Goal: Transaction & Acquisition: Purchase product/service

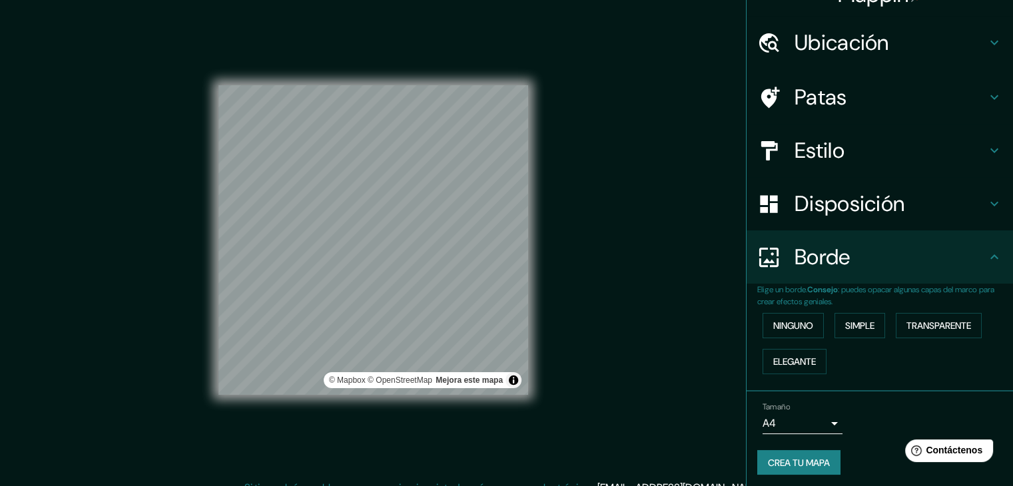
scroll to position [30, 0]
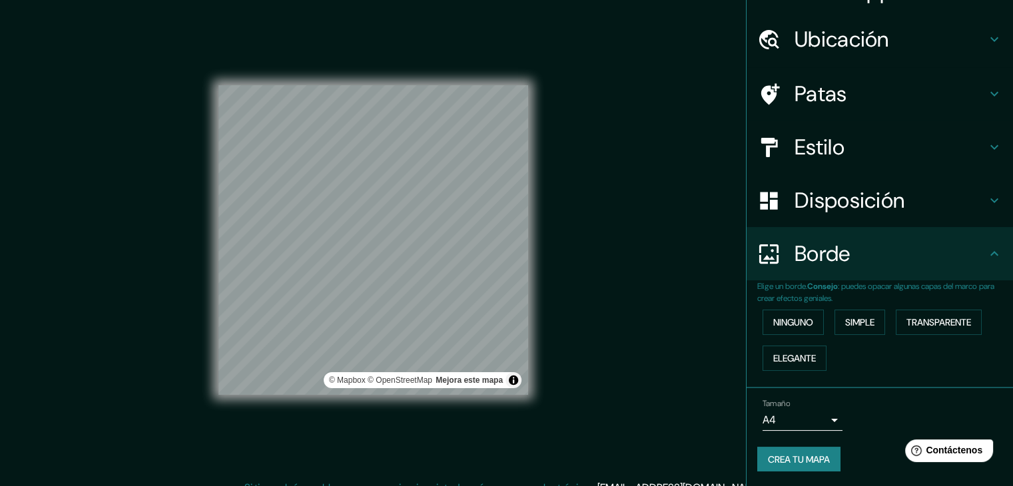
click at [778, 456] on font "Crea tu mapa" at bounding box center [799, 459] width 62 height 12
click at [847, 97] on h4 "Patas" at bounding box center [890, 94] width 192 height 27
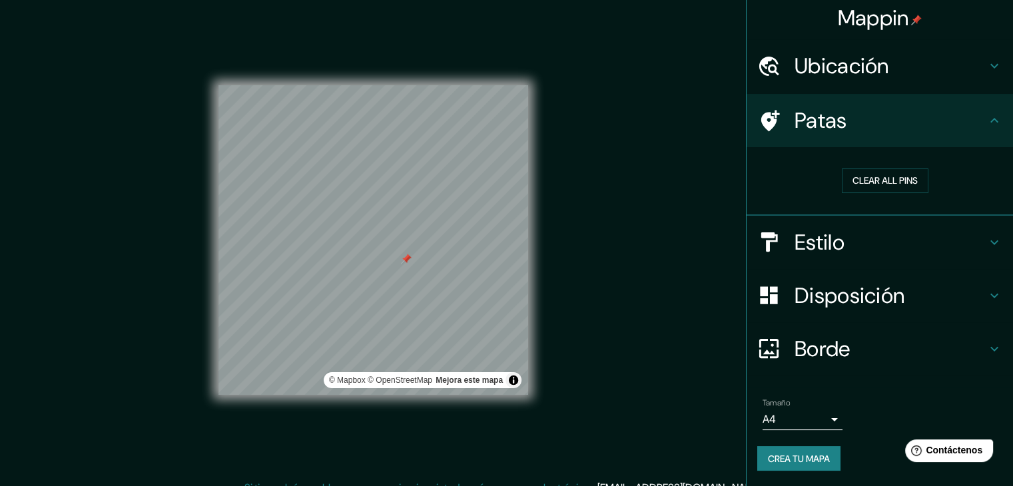
scroll to position [3, 0]
click at [871, 178] on button "Clear all pins" at bounding box center [885, 181] width 87 height 25
click at [814, 467] on button "Crea tu mapa" at bounding box center [798, 459] width 83 height 25
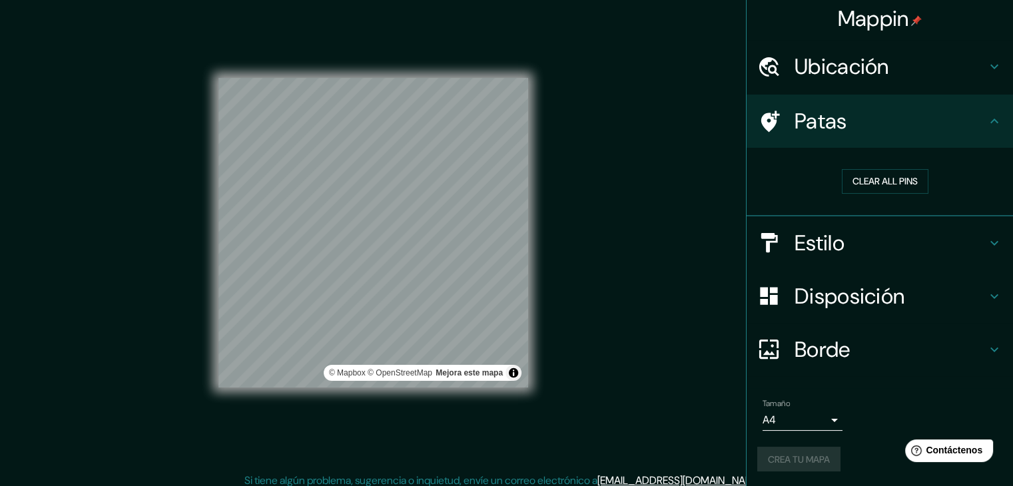
scroll to position [15, 0]
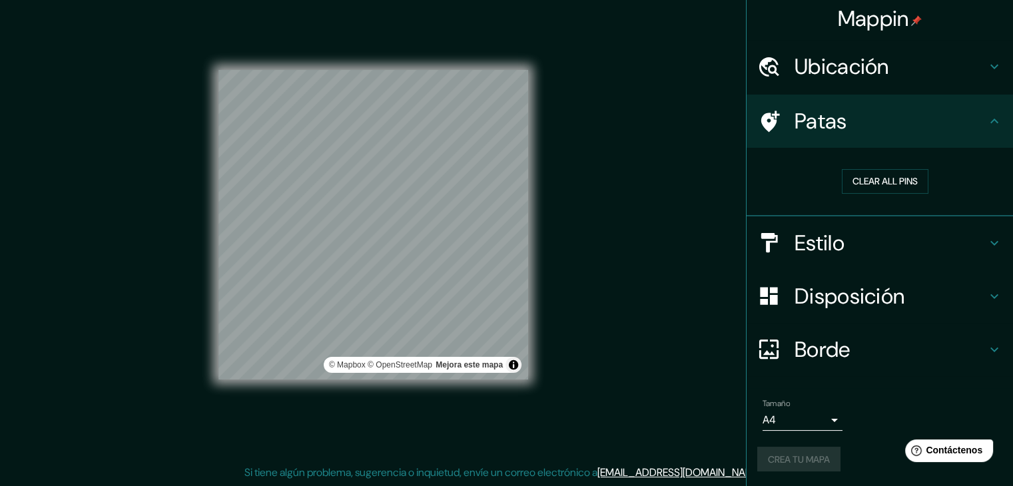
click at [804, 460] on div "Crea tu mapa" at bounding box center [879, 459] width 245 height 25
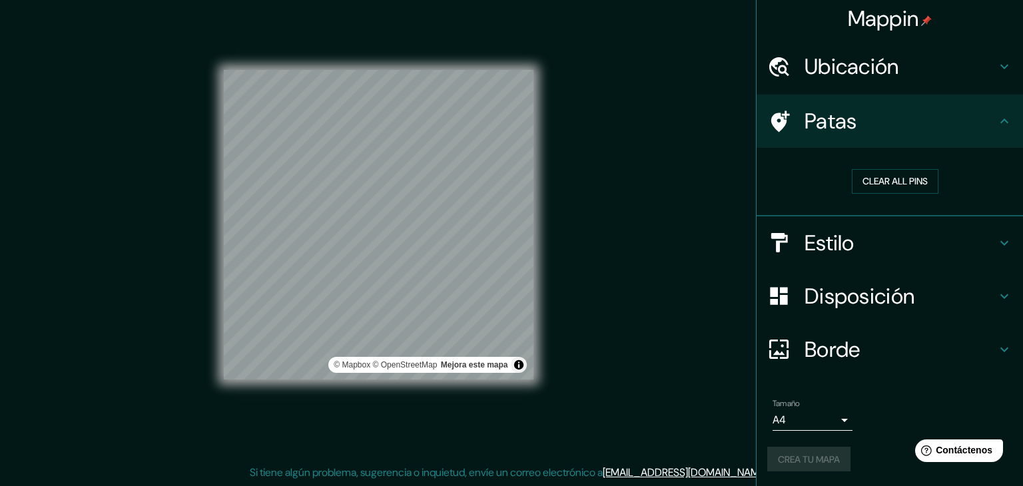
click at [811, 414] on body "Mappin [GEOGRAPHIC_DATA] [GEOGRAPHIC_DATA], [GEOGRAPHIC_DATA] [GEOGRAPHIC_DATA]…" at bounding box center [511, 228] width 1023 height 486
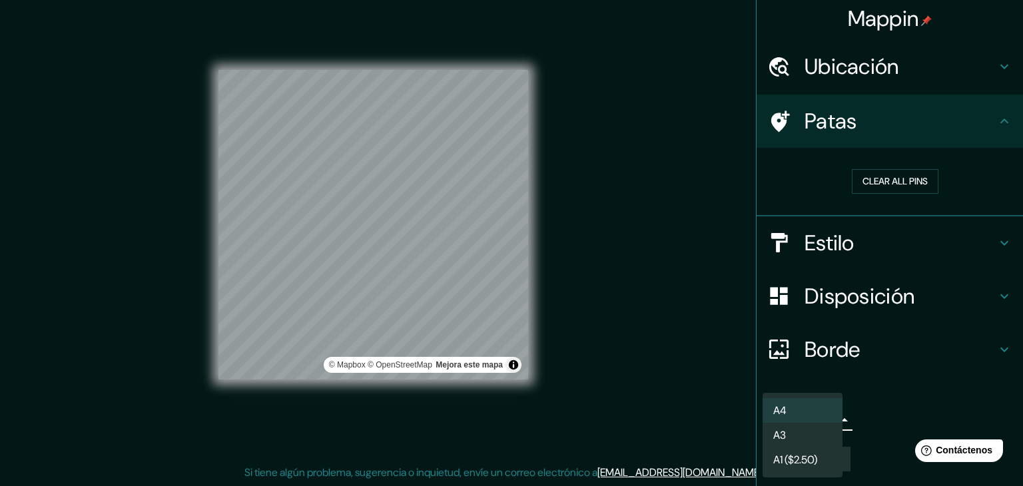
click at [786, 438] on font "A3" at bounding box center [779, 435] width 13 height 14
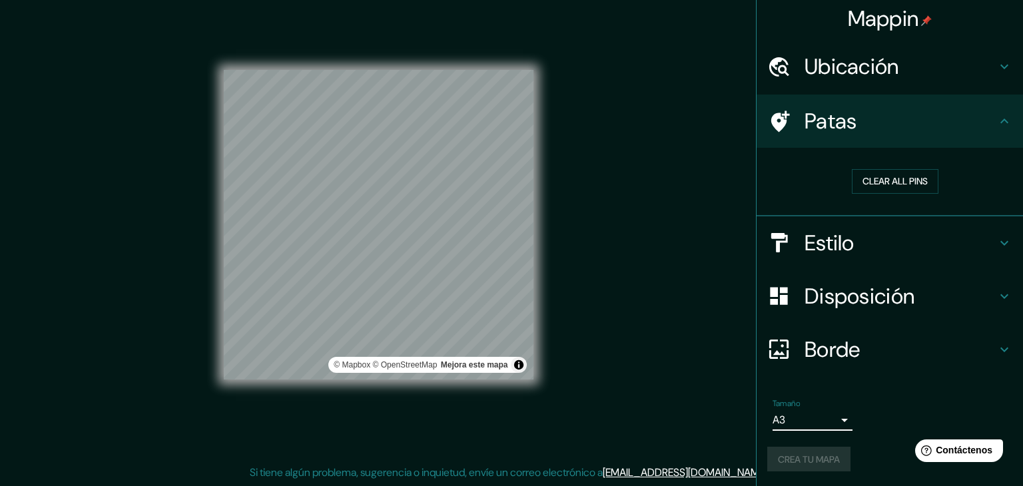
click at [786, 418] on body "Mappin [GEOGRAPHIC_DATA] [GEOGRAPHIC_DATA], [GEOGRAPHIC_DATA] [GEOGRAPHIC_DATA]…" at bounding box center [511, 228] width 1023 height 486
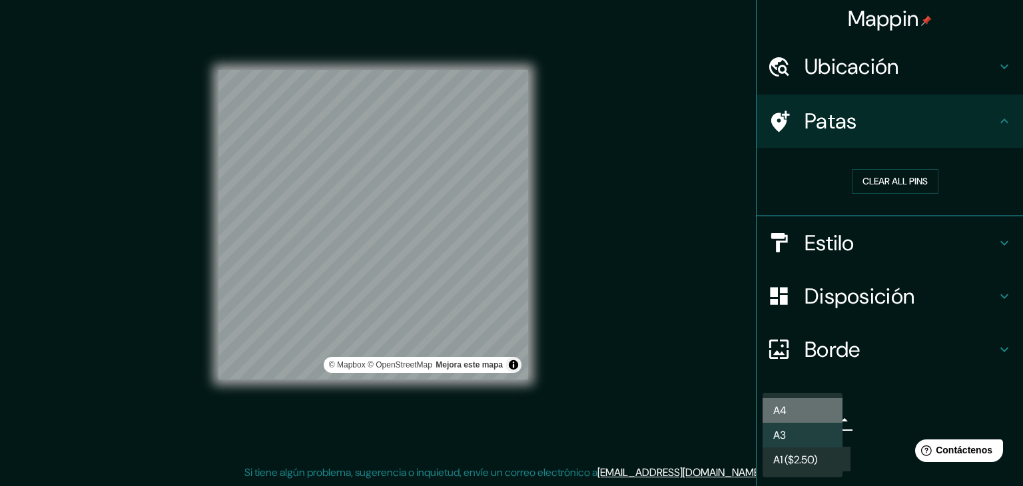
click at [795, 402] on li "A4" at bounding box center [802, 410] width 80 height 25
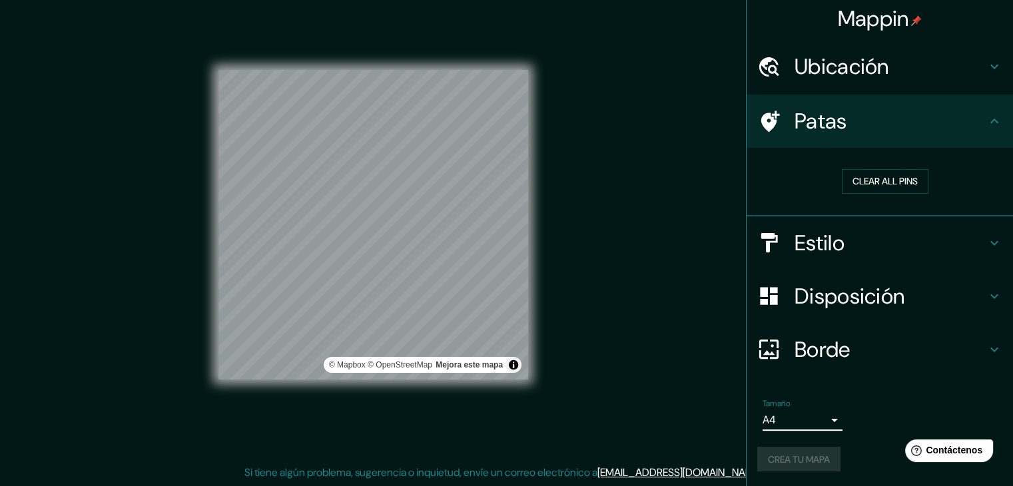
click at [841, 378] on ul "[GEOGRAPHIC_DATA] [GEOGRAPHIC_DATA], [GEOGRAPHIC_DATA] [GEOGRAPHIC_DATA] [GEOGR…" at bounding box center [879, 263] width 266 height 447
click at [895, 421] on div "Tamaño A4 single" at bounding box center [879, 415] width 245 height 43
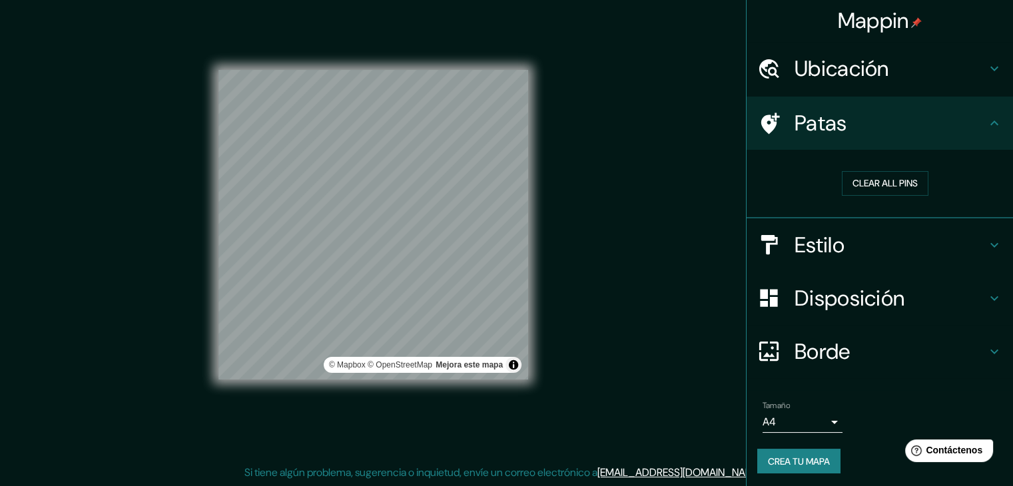
scroll to position [0, 0]
click at [874, 67] on font "Ubicación" at bounding box center [841, 69] width 95 height 28
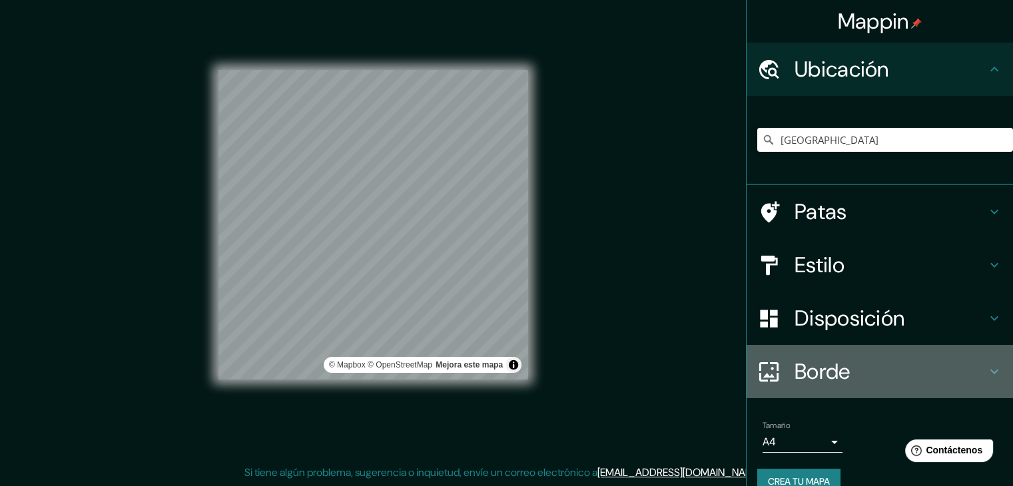
click at [850, 366] on h4 "Borde" at bounding box center [890, 371] width 192 height 27
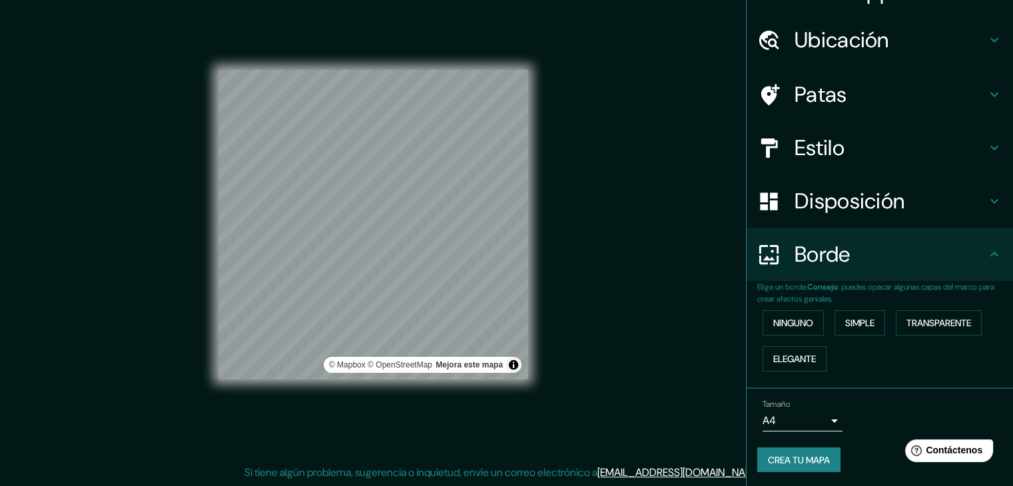
scroll to position [30, 0]
click at [792, 467] on button "Crea tu mapa" at bounding box center [798, 459] width 83 height 25
click at [832, 457] on div "Crea tu mapa" at bounding box center [879, 459] width 245 height 25
click at [796, 458] on div "Crea tu mapa" at bounding box center [879, 459] width 245 height 25
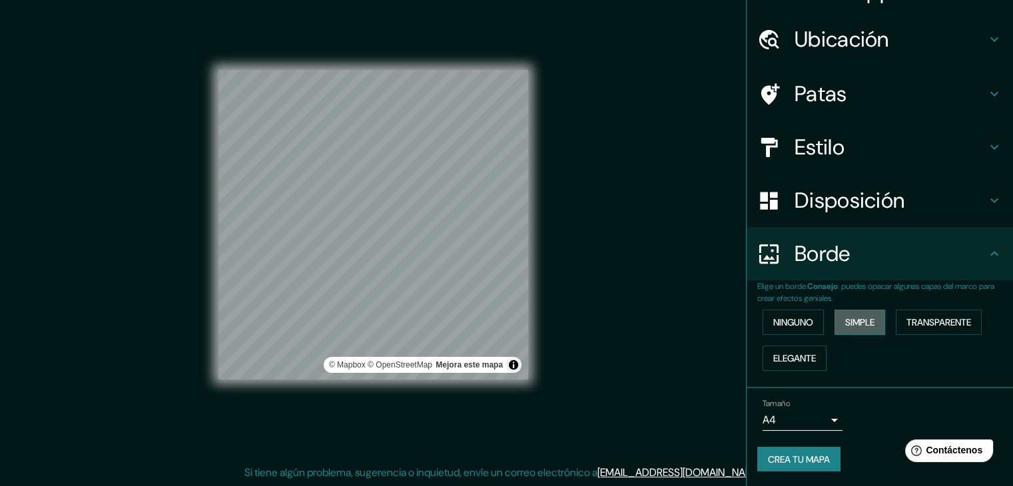
click at [874, 323] on button "Simple" at bounding box center [859, 322] width 51 height 25
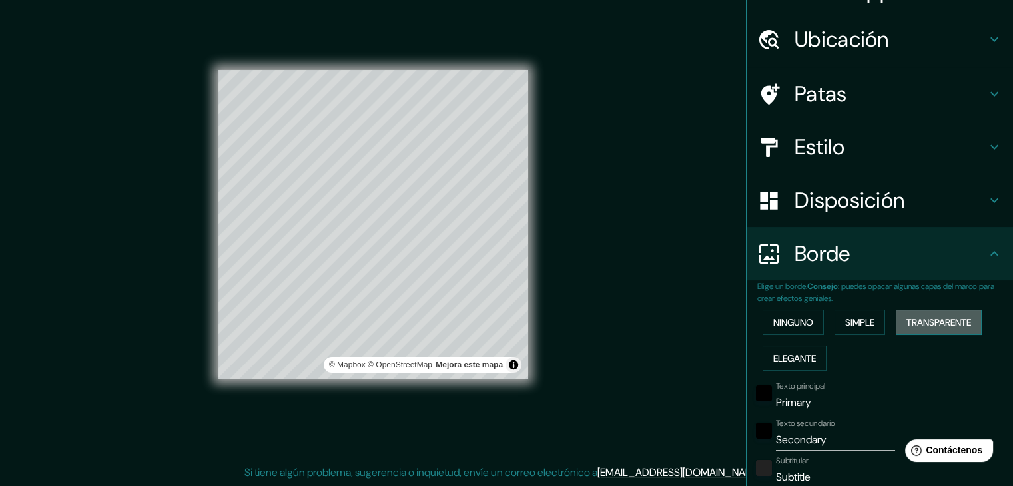
click at [930, 321] on font "Transparente" at bounding box center [938, 322] width 65 height 12
click at [773, 364] on font "Elegante" at bounding box center [794, 358] width 43 height 17
click at [804, 324] on font "Ninguno" at bounding box center [793, 322] width 40 height 12
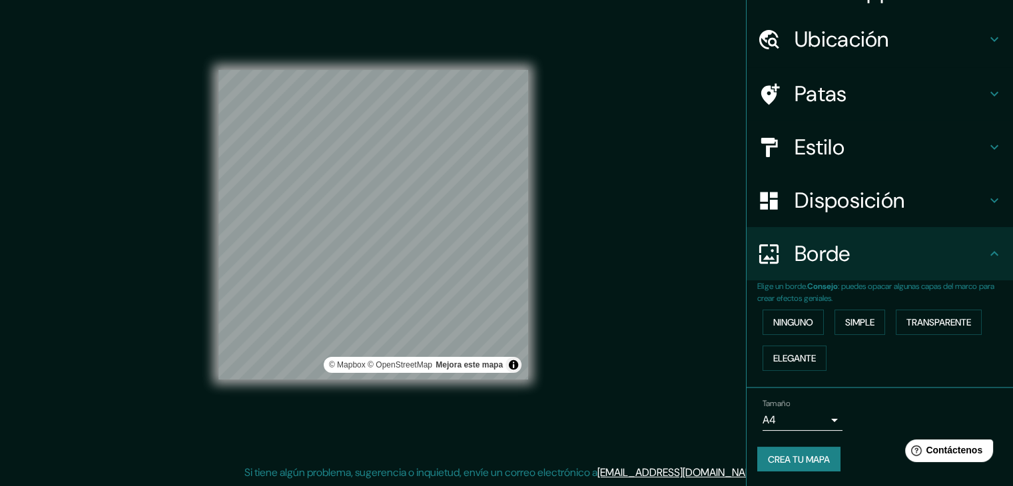
click at [818, 442] on div "Tamaño A4 single Crea tu mapa" at bounding box center [879, 438] width 245 height 89
click at [808, 461] on font "Crea tu mapa" at bounding box center [799, 459] width 62 height 12
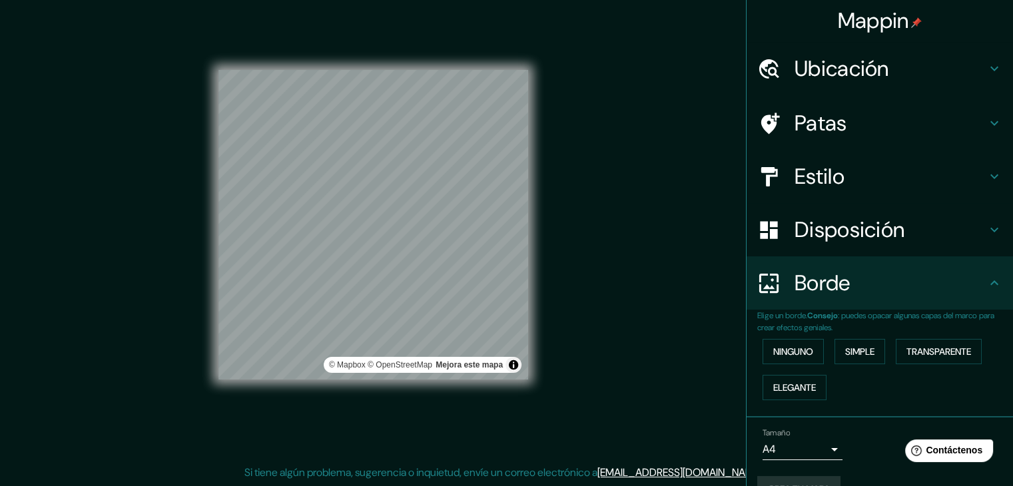
scroll to position [0, 0]
click at [860, 17] on font "Mappin" at bounding box center [873, 21] width 71 height 28
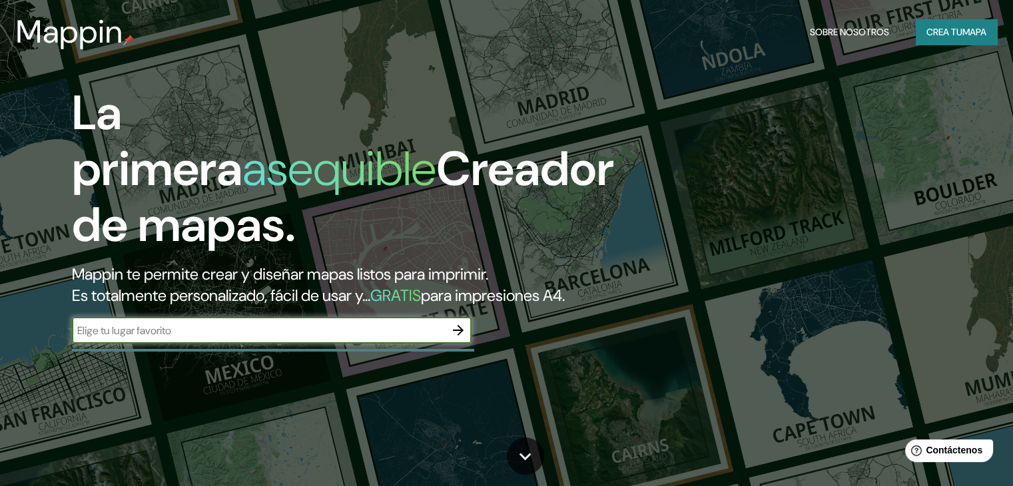
scroll to position [15, 0]
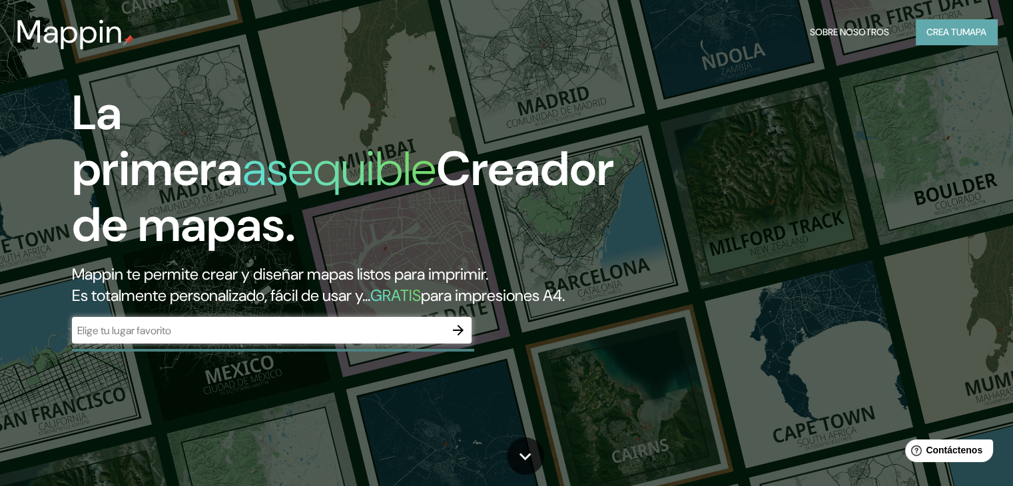
click at [927, 31] on font "Crea tu" at bounding box center [944, 32] width 36 height 12
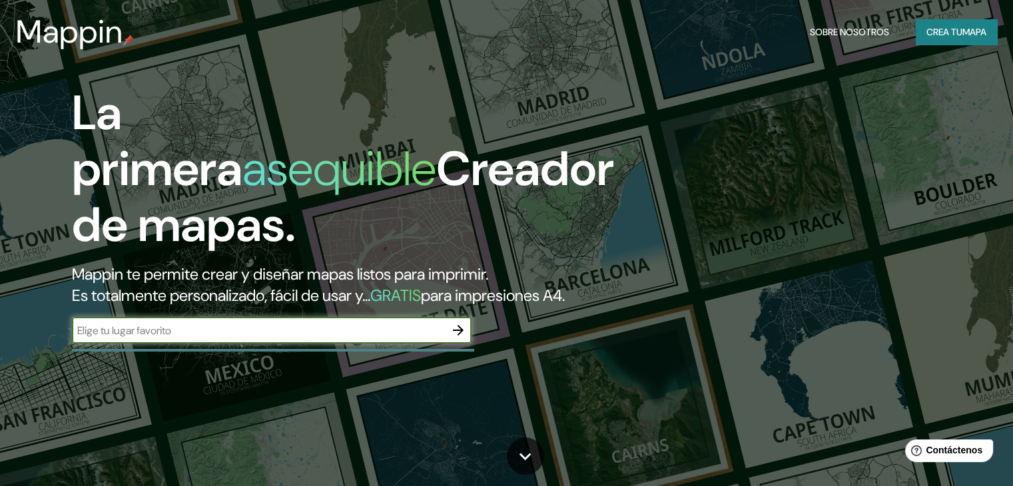
click at [308, 338] on input "text" at bounding box center [258, 330] width 373 height 15
click at [376, 338] on input "text" at bounding box center [258, 330] width 373 height 15
type input "[GEOGRAPHIC_DATA]"
click at [466, 344] on button "button" at bounding box center [458, 330] width 27 height 27
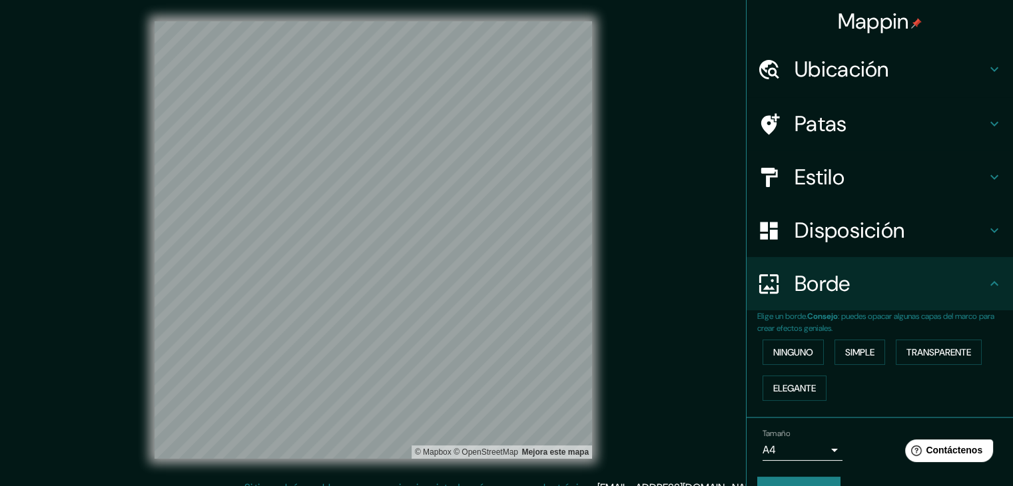
click at [824, 72] on font "Ubicación" at bounding box center [841, 69] width 95 height 28
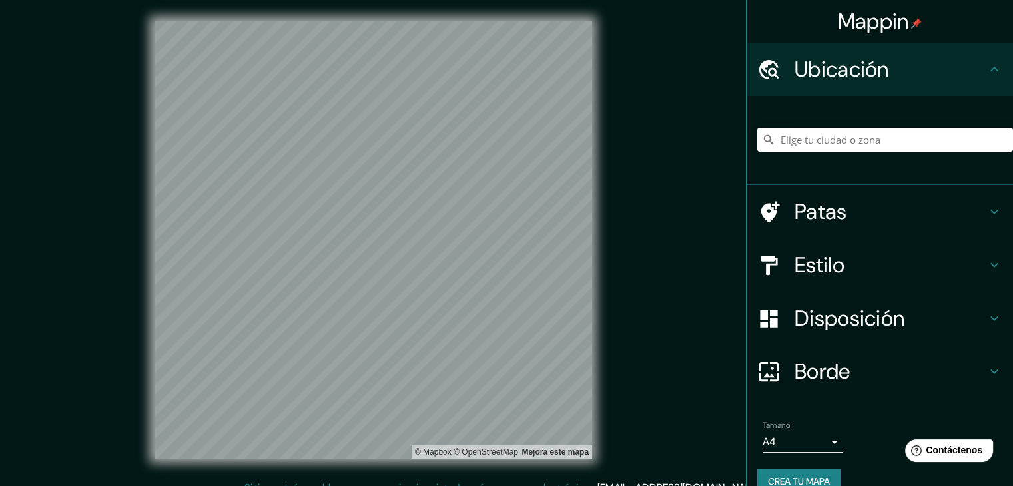
click at [783, 138] on input "Elige tu ciudad o zona" at bounding box center [885, 140] width 256 height 24
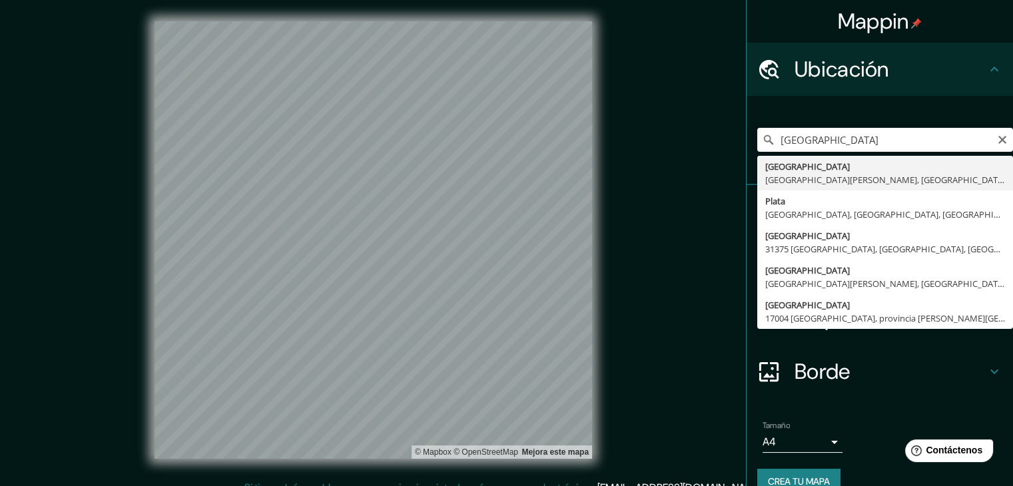
type input "[GEOGRAPHIC_DATA][PERSON_NAME], [GEOGRAPHIC_DATA], [GEOGRAPHIC_DATA]"
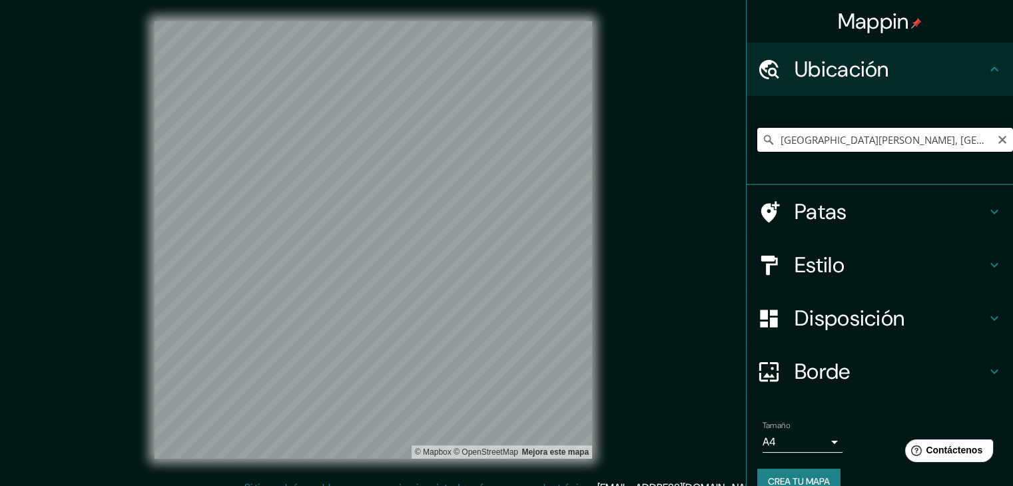
click at [880, 140] on input "[GEOGRAPHIC_DATA][PERSON_NAME], [GEOGRAPHIC_DATA], [GEOGRAPHIC_DATA]" at bounding box center [885, 140] width 256 height 24
paste input "C. [STREET_ADDRESS]"
type input "[GEOGRAPHIC_DATA]"
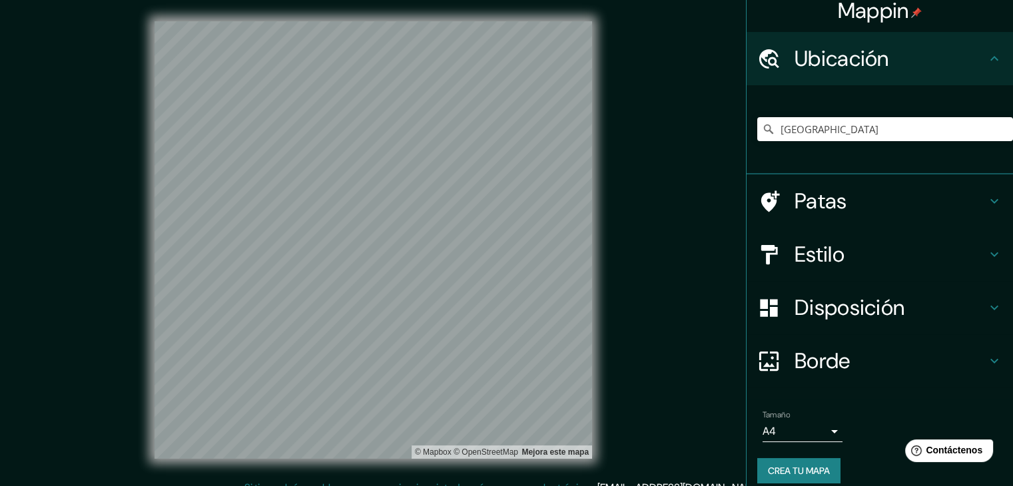
scroll to position [23, 0]
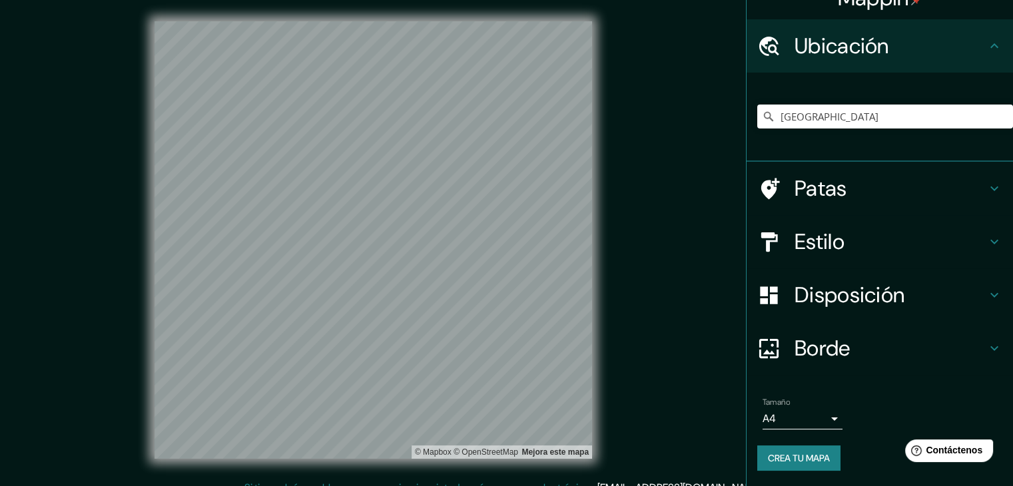
click at [803, 456] on font "Crea tu mapa" at bounding box center [799, 458] width 62 height 12
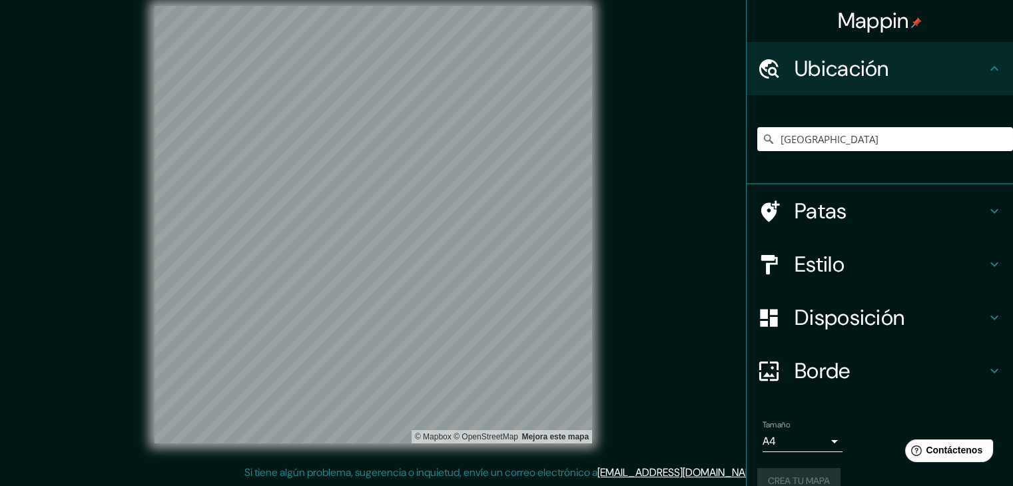
scroll to position [0, 0]
click at [701, 272] on div "Mappin [GEOGRAPHIC_DATA] Estilo Disposición Borde Elige un borde. Consejo : pue…" at bounding box center [506, 235] width 1013 height 501
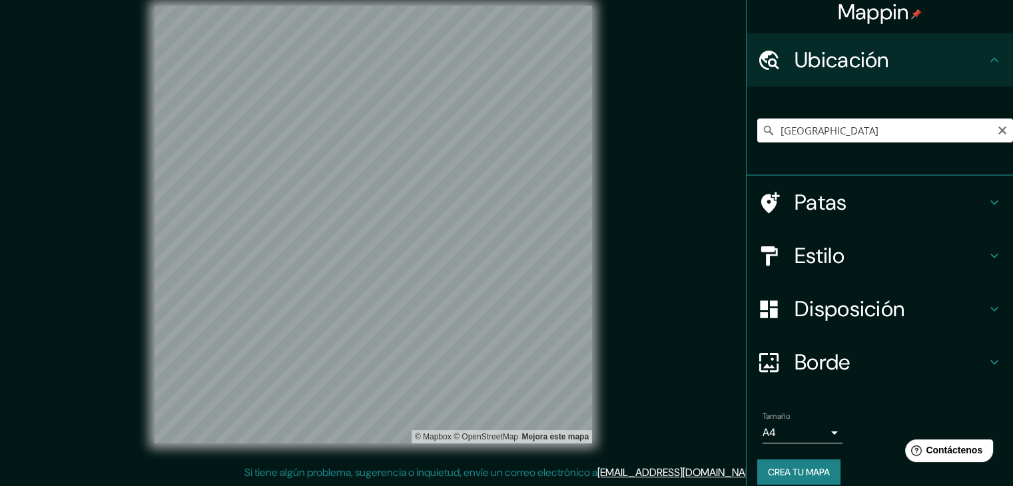
scroll to position [23, 0]
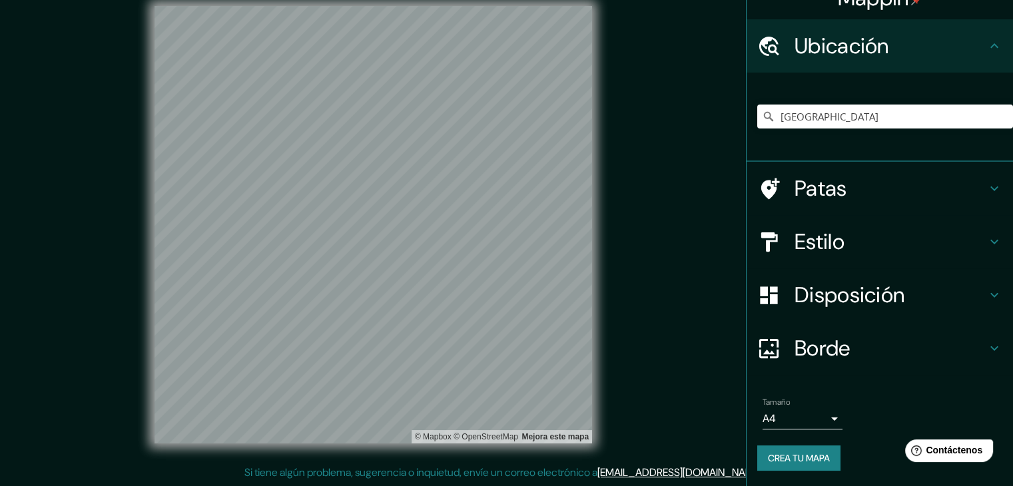
click at [805, 452] on font "Crea tu mapa" at bounding box center [799, 458] width 62 height 12
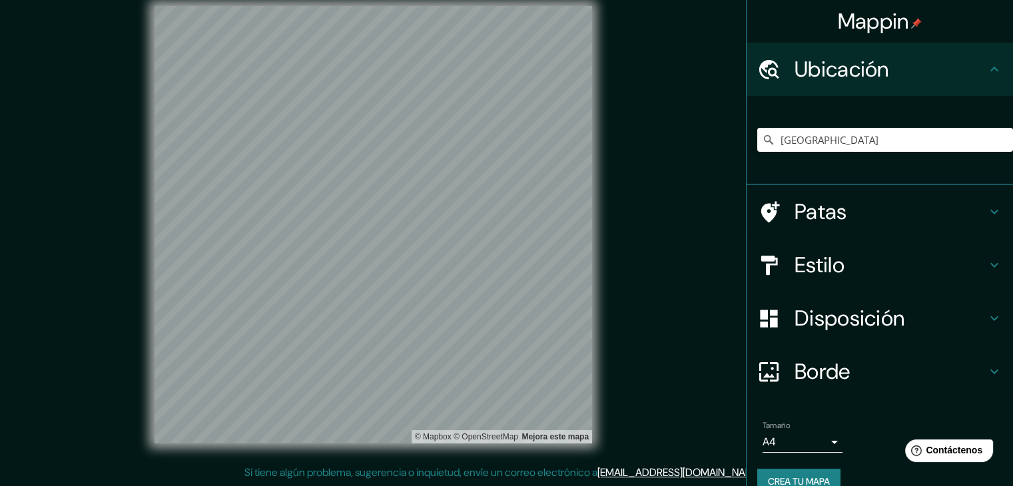
scroll to position [0, 0]
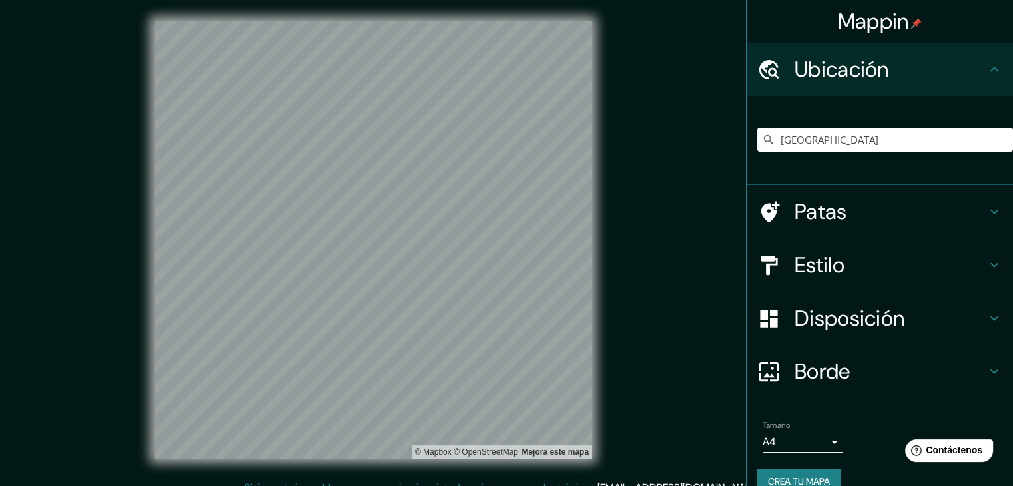
click at [676, 235] on div "Mappin [GEOGRAPHIC_DATA] Estilo Disposición Borde Elige un borde. Consejo : pue…" at bounding box center [506, 250] width 1013 height 501
click at [908, 208] on h4 "Patas" at bounding box center [890, 211] width 192 height 27
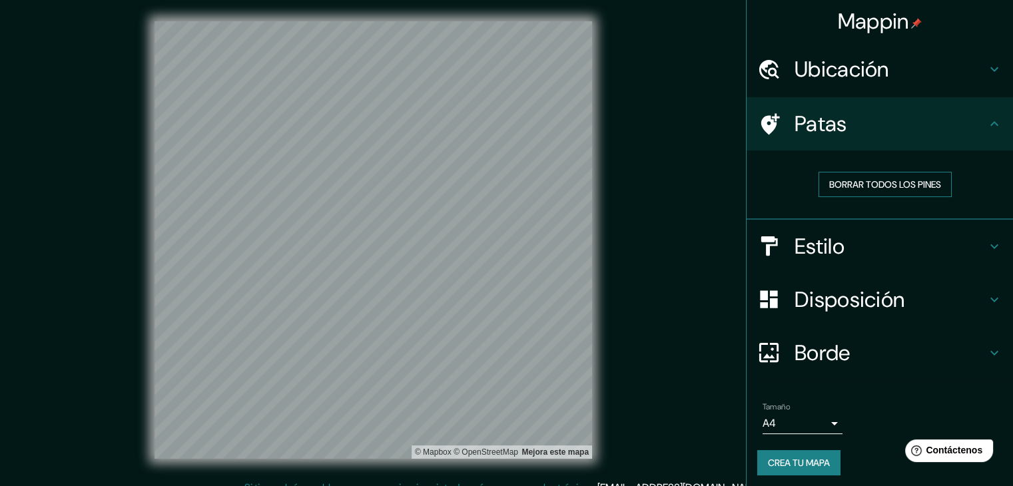
click at [875, 184] on font "Borrar todos los pines" at bounding box center [885, 184] width 112 height 12
click at [828, 251] on font "Estilo" at bounding box center [819, 246] width 50 height 28
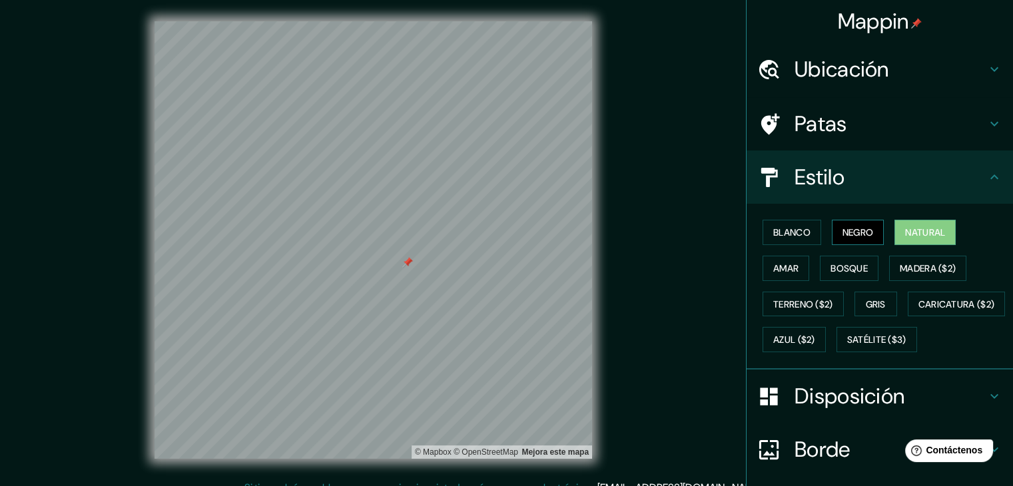
click at [868, 234] on button "Negro" at bounding box center [858, 232] width 53 height 25
click at [790, 236] on font "Blanco" at bounding box center [791, 232] width 37 height 12
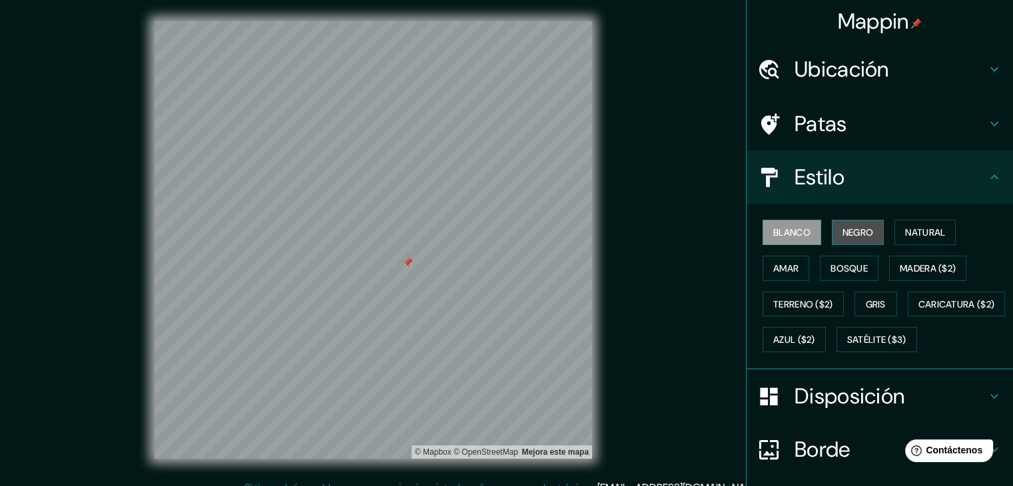
click at [855, 232] on font "Negro" at bounding box center [857, 232] width 31 height 12
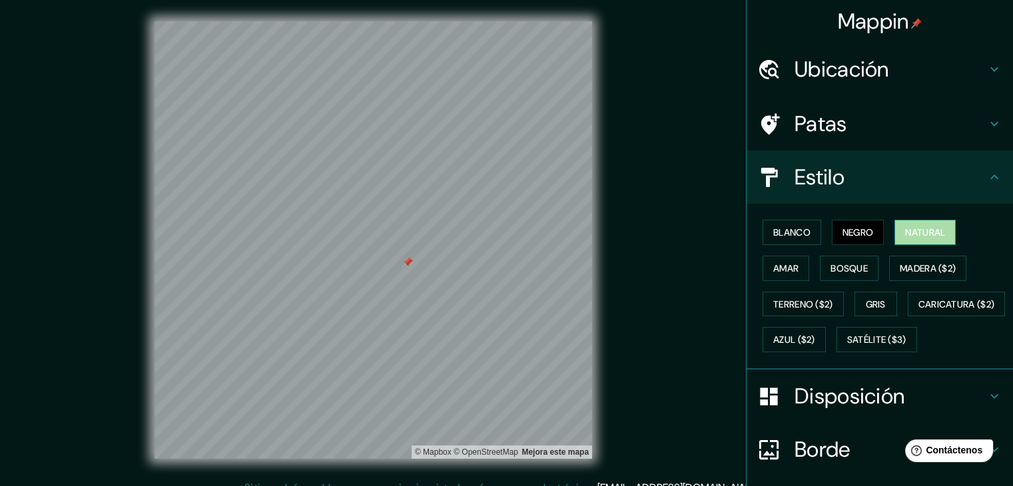
click at [894, 226] on button "Natural" at bounding box center [924, 232] width 61 height 25
click at [799, 259] on button "Amar" at bounding box center [785, 268] width 47 height 25
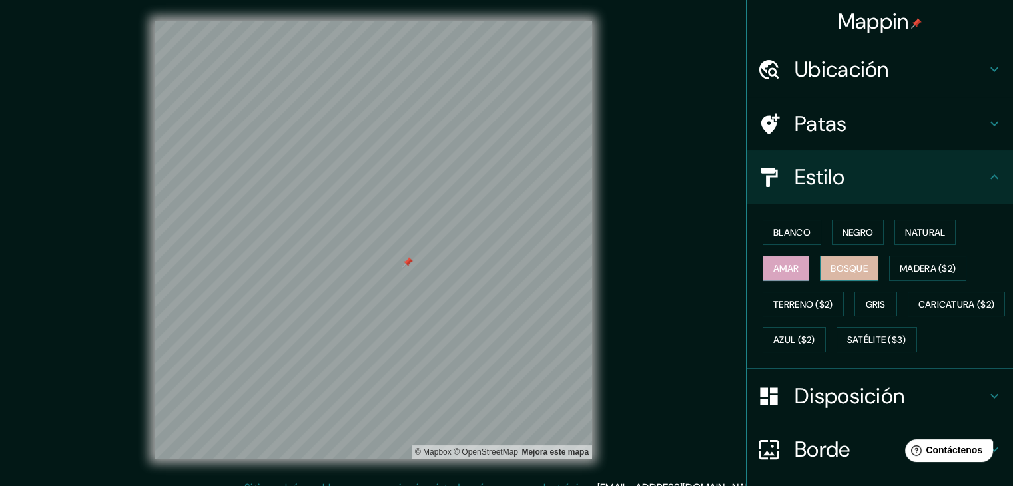
click at [844, 267] on font "Bosque" at bounding box center [848, 268] width 37 height 12
click at [922, 272] on font "Madera ($2)" at bounding box center [928, 268] width 56 height 12
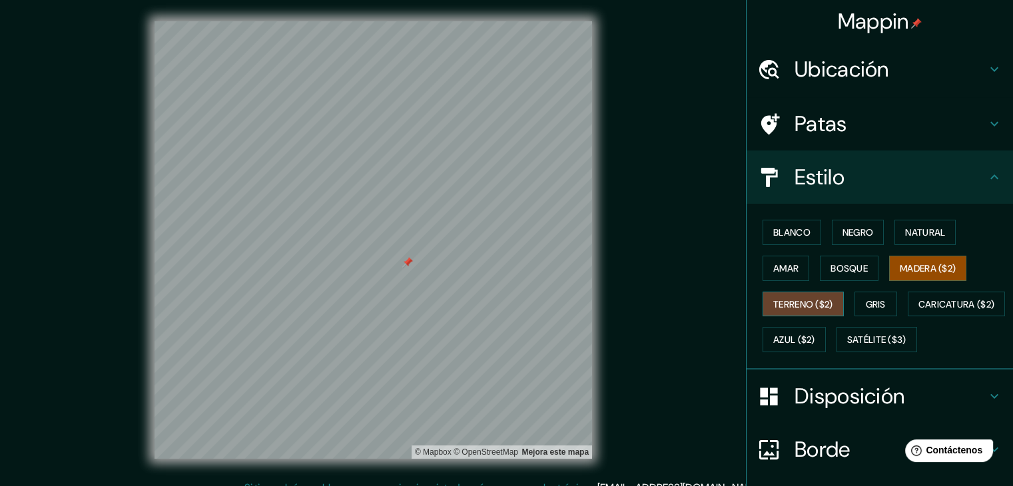
click at [797, 302] on font "Terreno ($2)" at bounding box center [803, 304] width 60 height 12
click at [874, 306] on font "Gris" at bounding box center [876, 304] width 20 height 12
click at [816, 302] on font "Terreno ($2)" at bounding box center [803, 304] width 60 height 12
click at [908, 317] on button "Caricatura ($2)" at bounding box center [957, 304] width 98 height 25
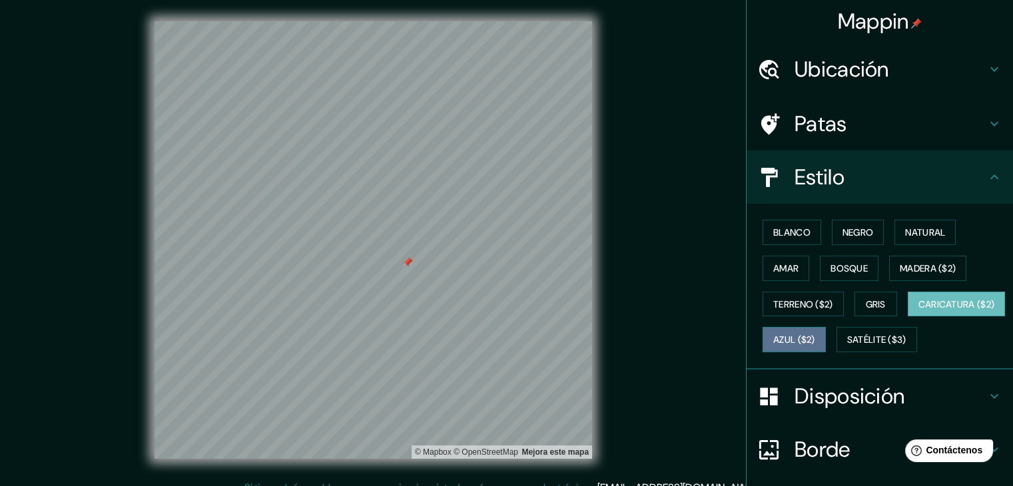
click at [815, 340] on font "Azul ($2)" at bounding box center [794, 340] width 42 height 12
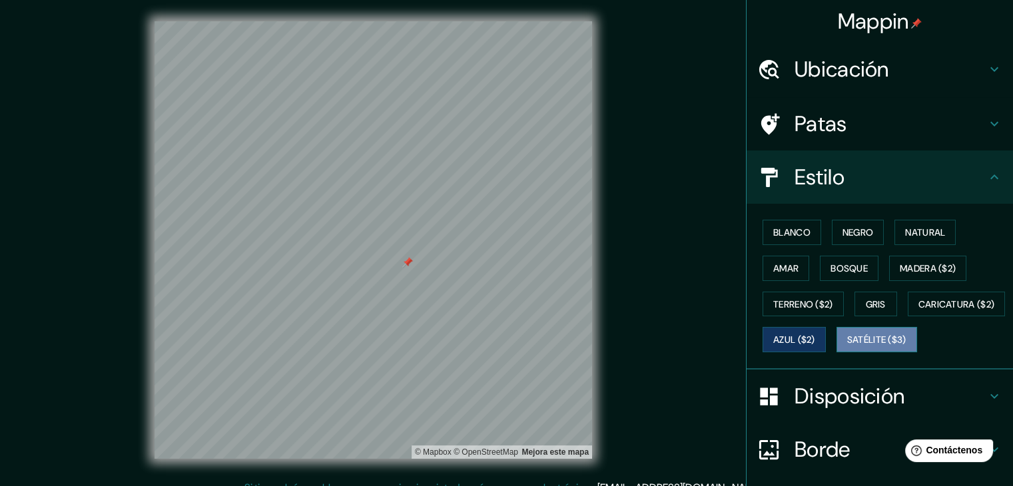
click at [836, 352] on button "Satélite ($3)" at bounding box center [876, 339] width 81 height 25
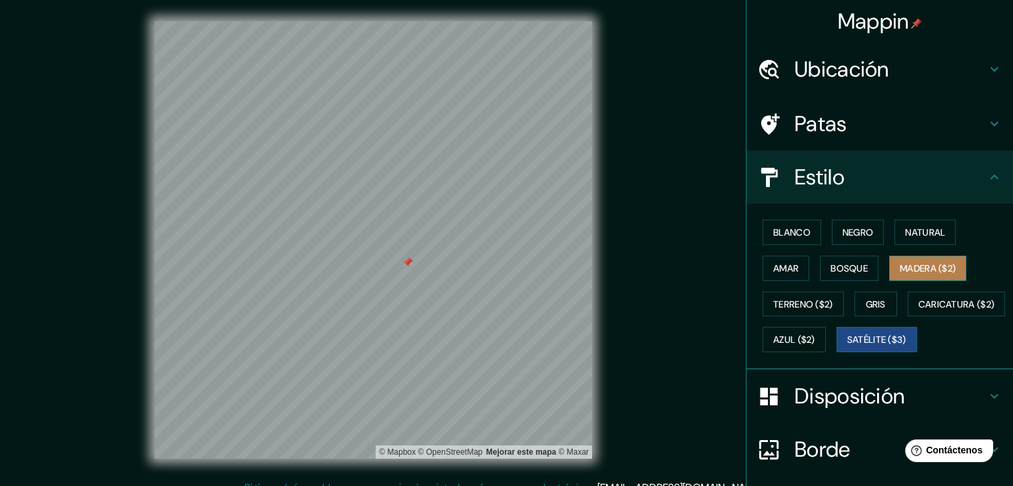
click at [902, 268] on font "Madera ($2)" at bounding box center [928, 268] width 56 height 12
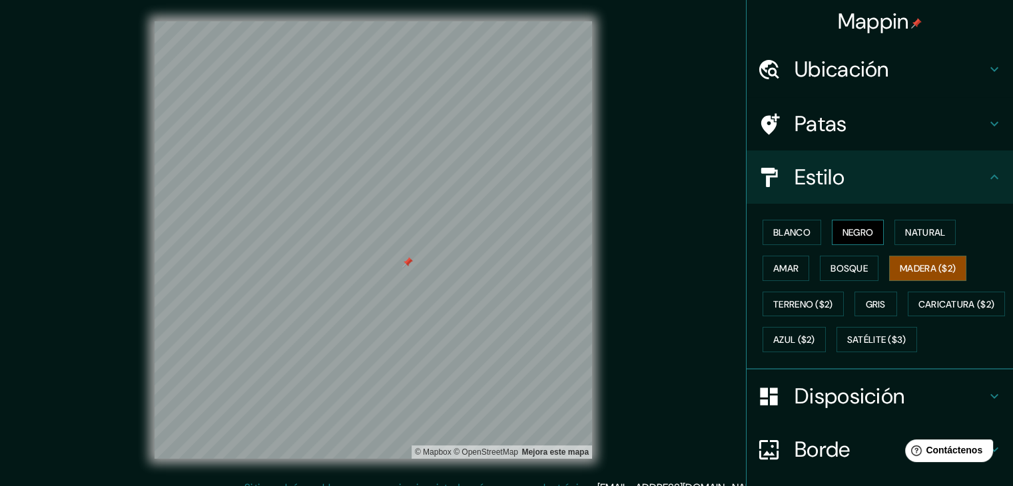
click at [874, 234] on button "Negro" at bounding box center [858, 232] width 53 height 25
click at [920, 230] on font "Natural" at bounding box center [925, 232] width 40 height 12
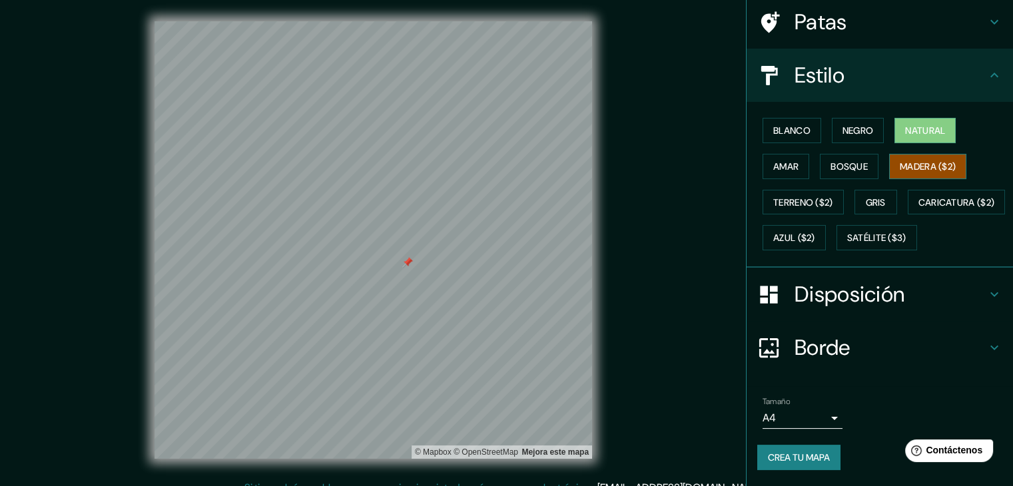
scroll to position [135, 0]
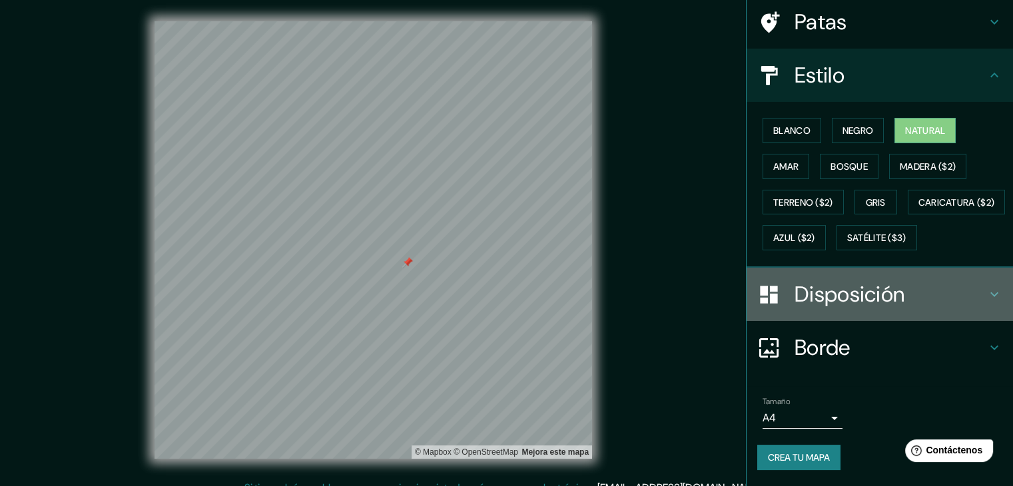
click at [836, 295] on font "Disposición" at bounding box center [849, 294] width 110 height 28
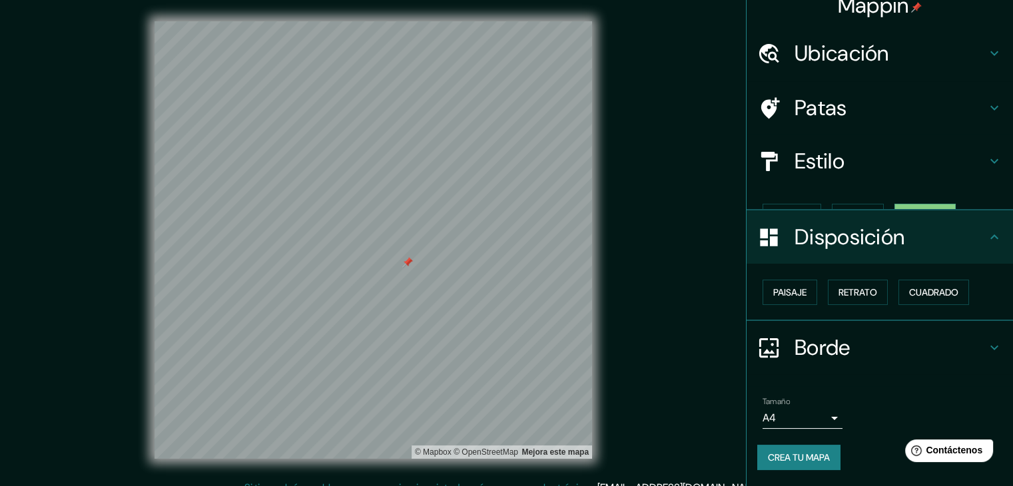
scroll to position [0, 0]
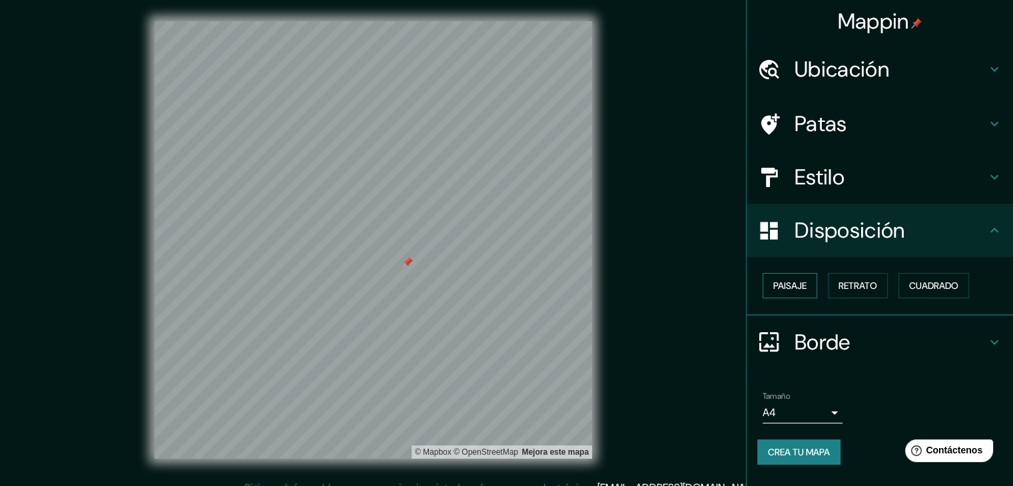
click at [794, 278] on font "Paisaje" at bounding box center [789, 285] width 33 height 17
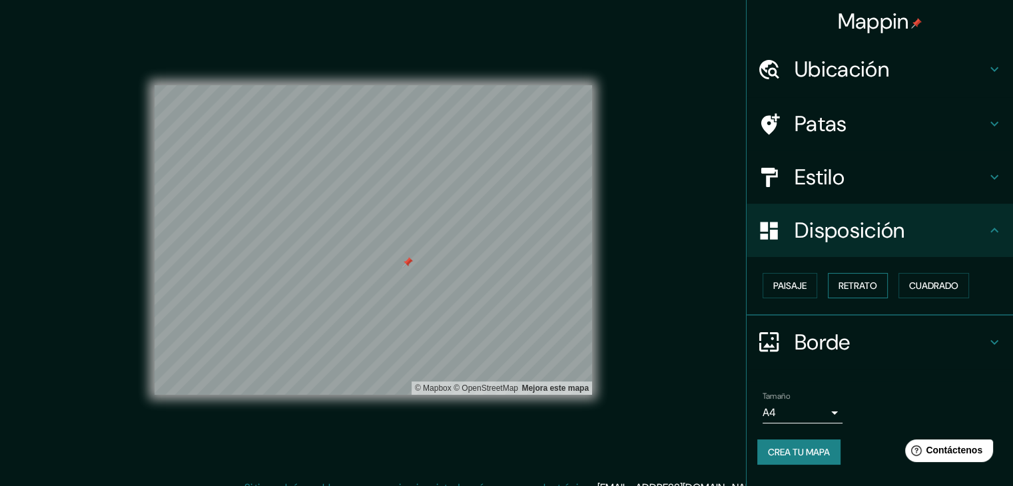
click at [844, 278] on font "Retrato" at bounding box center [857, 285] width 39 height 17
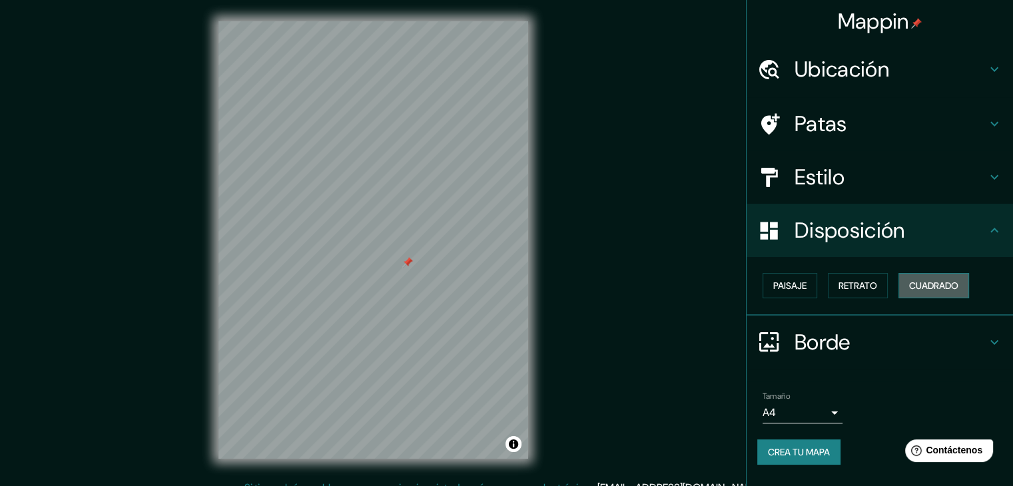
click at [935, 286] on font "Cuadrado" at bounding box center [933, 286] width 49 height 12
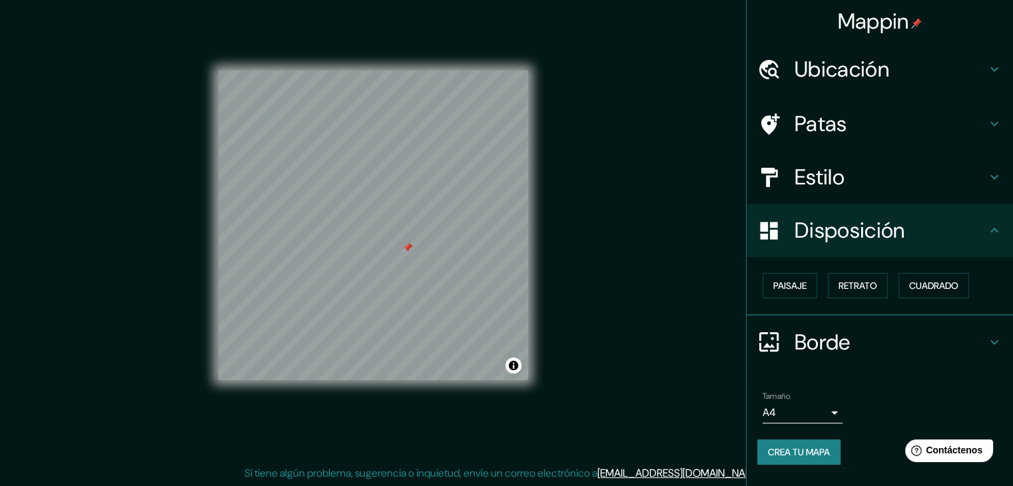
scroll to position [15, 0]
click at [834, 451] on button "Crea tu mapa" at bounding box center [798, 451] width 83 height 25
click at [903, 398] on div "Tamaño A4 single" at bounding box center [879, 407] width 245 height 43
click at [799, 436] on div "Tamaño A4 single Crea tu mapa" at bounding box center [879, 430] width 245 height 89
click at [799, 459] on div "Crea tu mapa" at bounding box center [879, 451] width 245 height 25
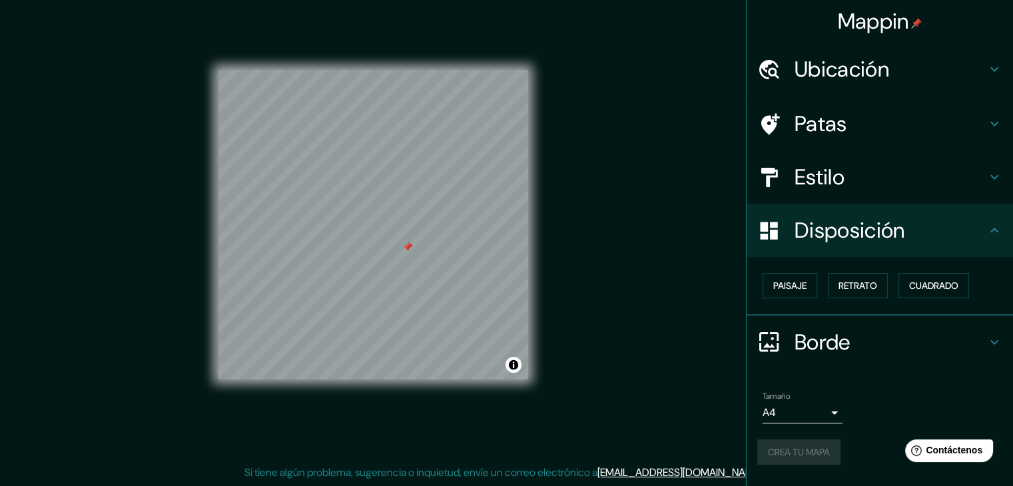
click at [799, 458] on div "Crea tu mapa" at bounding box center [879, 451] width 245 height 25
click at [799, 458] on font "Crea tu mapa" at bounding box center [799, 451] width 62 height 17
click at [828, 451] on font "Crea tu mapa" at bounding box center [799, 452] width 62 height 12
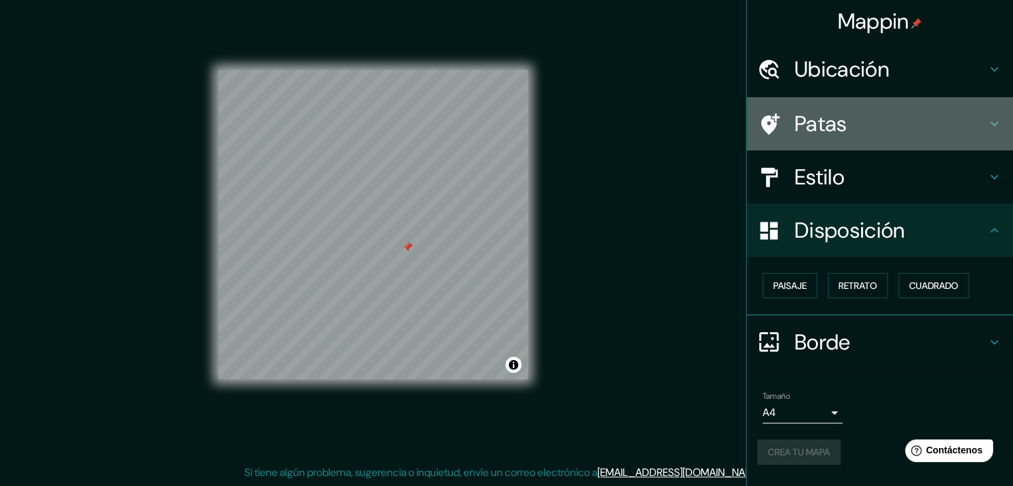
click at [906, 105] on div "Patas" at bounding box center [879, 123] width 266 height 53
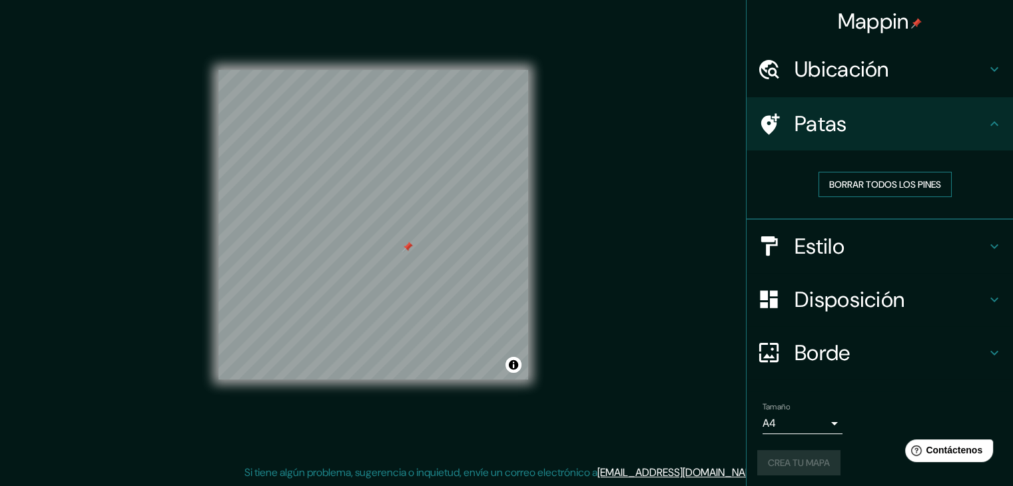
click at [911, 183] on font "Borrar todos los pines" at bounding box center [885, 184] width 112 height 12
click at [703, 208] on div "Mappin [GEOGRAPHIC_DATA] Patas Borrar todos los pines Estilo Disposición Borde …" at bounding box center [506, 235] width 1013 height 501
click at [515, 366] on button "Activar o desactivar atribución" at bounding box center [513, 365] width 16 height 16
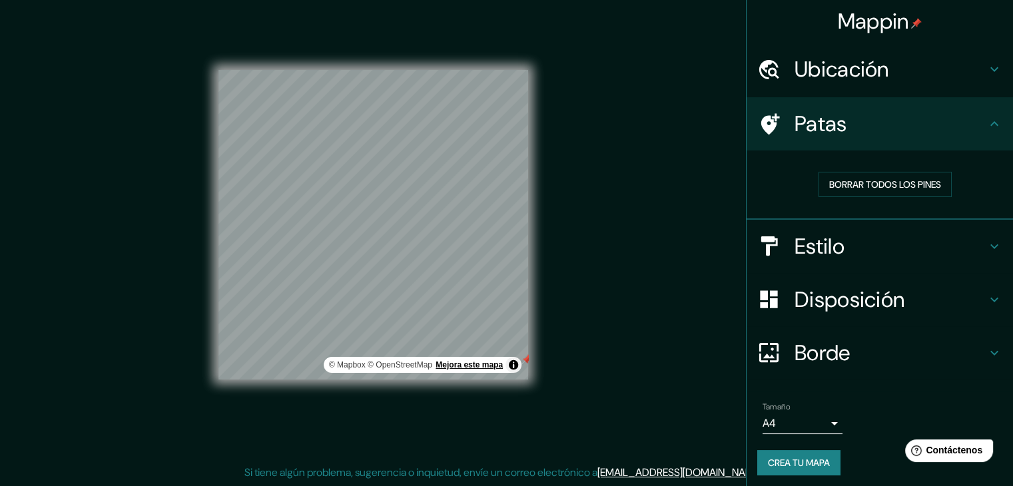
click at [474, 364] on font "Mejora este mapa" at bounding box center [468, 364] width 67 height 9
click at [634, 258] on div "Mappin [GEOGRAPHIC_DATA] Patas Borrar todos los pines Estilo Disposición Borde …" at bounding box center [506, 235] width 1013 height 501
click at [510, 364] on button "Activar o desactivar atribución" at bounding box center [513, 365] width 16 height 16
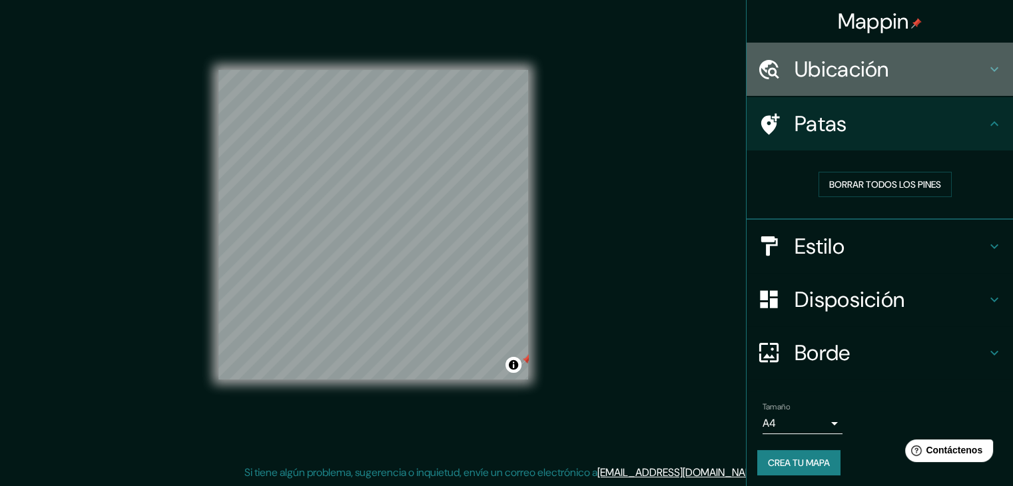
click at [862, 87] on div "Ubicación" at bounding box center [879, 69] width 266 height 53
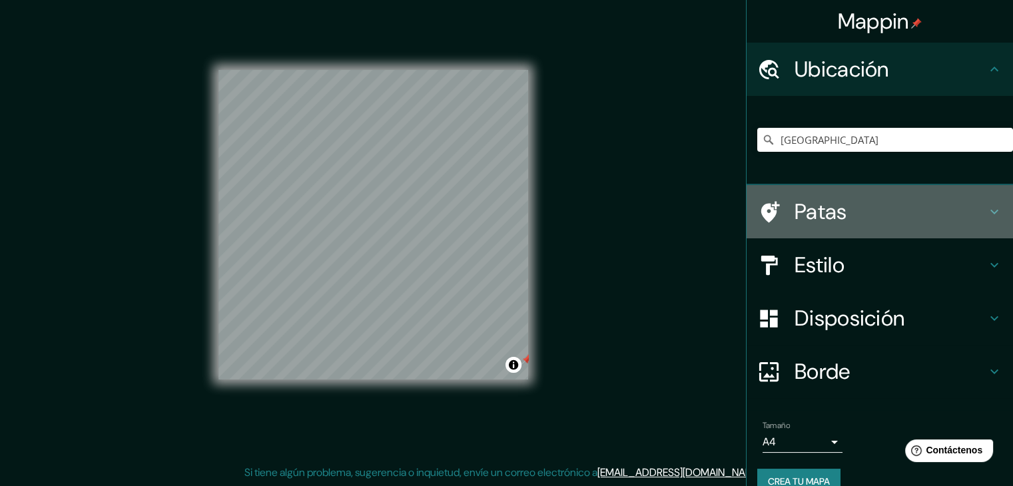
click at [875, 185] on div "Patas" at bounding box center [879, 211] width 266 height 53
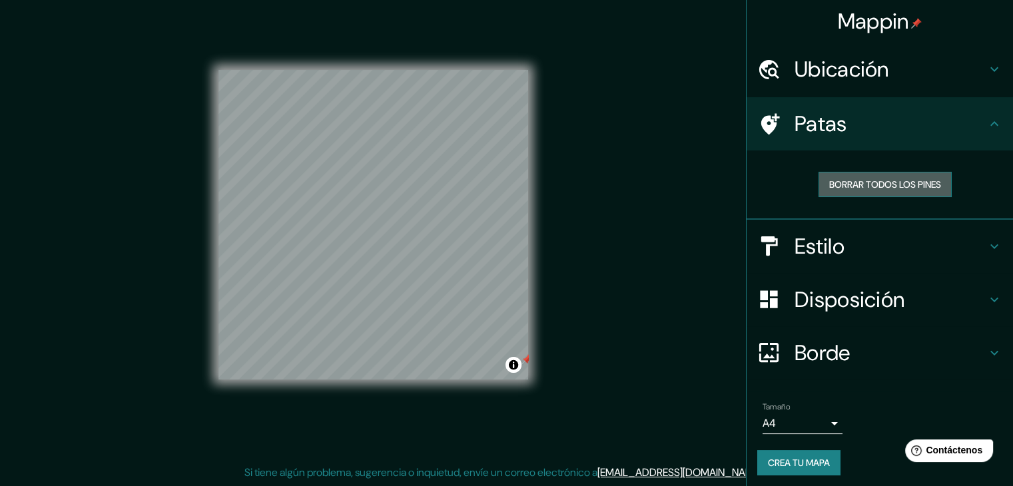
click at [877, 189] on font "Borrar todos los pines" at bounding box center [885, 184] width 112 height 12
click at [678, 254] on div "Mappin [GEOGRAPHIC_DATA] Patas Borrar todos los pines Estilo Disposición Borde …" at bounding box center [506, 235] width 1013 height 501
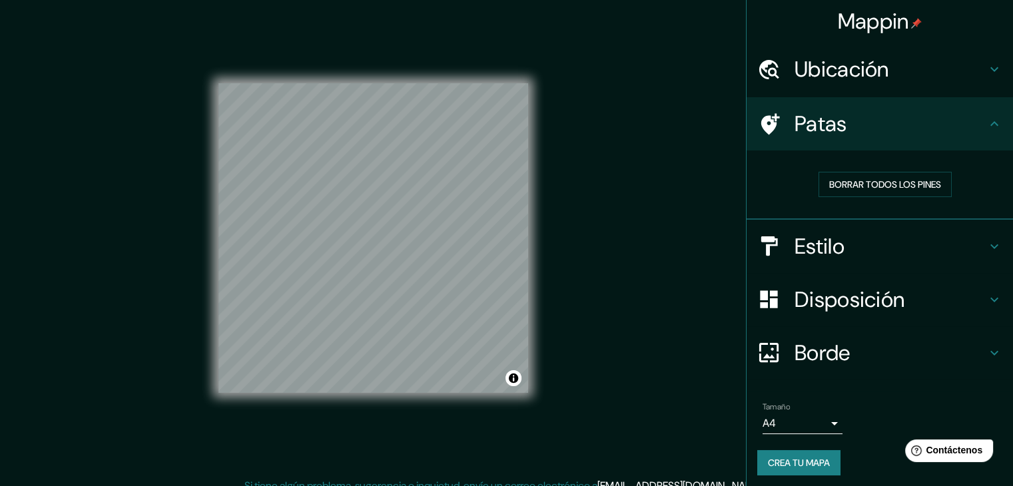
scroll to position [0, 0]
